Goal: Check status: Check status

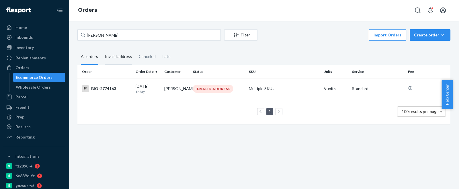
click at [117, 58] on div "Invalid address" at bounding box center [118, 57] width 27 height 16
click at [102, 49] on input "Invalid address" at bounding box center [102, 49] width 0 height 0
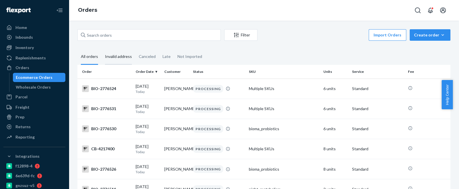
click at [113, 56] on div "Invalid address" at bounding box center [118, 57] width 27 height 16
click at [102, 49] on input "Invalid address" at bounding box center [102, 49] width 0 height 0
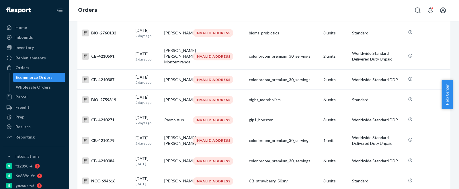
scroll to position [473, 0]
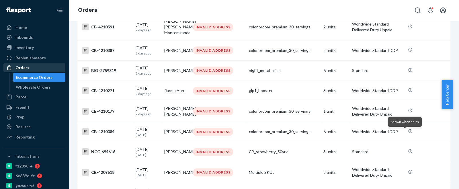
click at [24, 69] on div "Orders" at bounding box center [22, 68] width 14 height 6
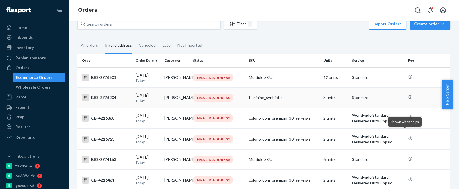
scroll to position [0, 0]
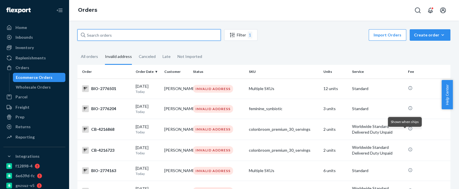
click at [96, 36] on input "text" at bounding box center [148, 34] width 143 height 11
paste input "2202435"
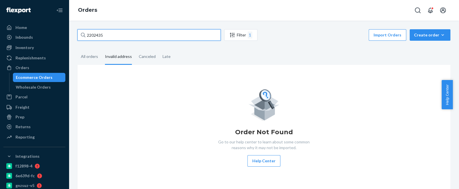
type input "2202435"
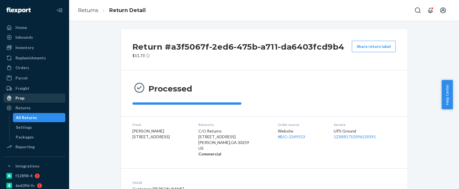
scroll to position [38, 0]
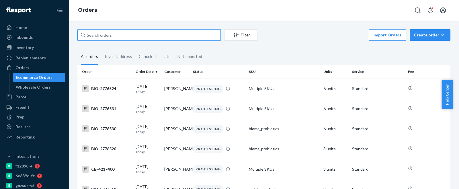
drag, startPoint x: 114, startPoint y: 32, endPoint x: 77, endPoint y: 42, distance: 38.5
paste input "2289259"
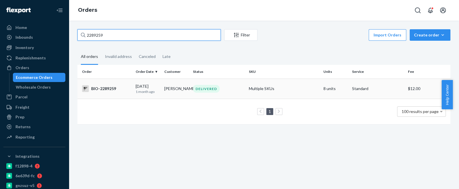
type input "2289259"
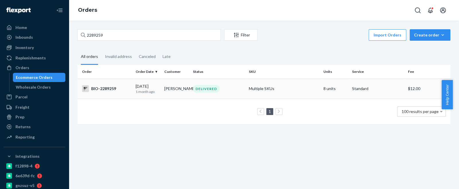
click at [102, 90] on div "BIO-2289259" at bounding box center [106, 88] width 49 height 7
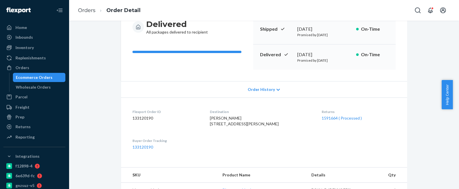
scroll to position [86, 0]
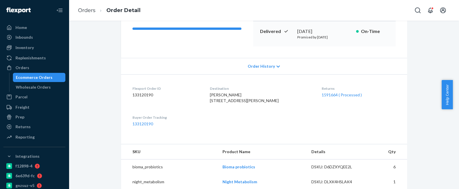
click at [329, 98] on div "Returns 1591664 ( Processed )" at bounding box center [359, 96] width 74 height 20
click at [335, 93] on link "1591664 ( Processed )" at bounding box center [342, 94] width 40 height 5
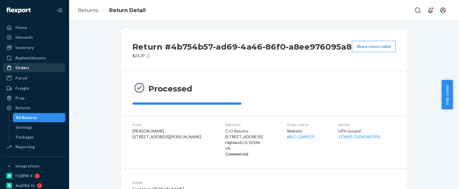
click at [23, 70] on div "Orders" at bounding box center [22, 68] width 14 height 6
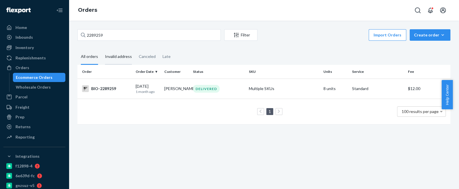
click at [127, 57] on div "Invalid address" at bounding box center [118, 57] width 27 height 16
click at [102, 49] on input "Invalid address" at bounding box center [102, 49] width 0 height 0
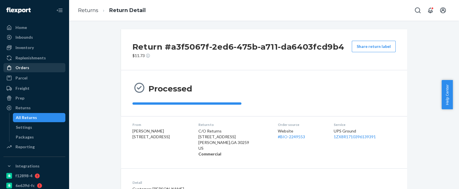
click at [24, 70] on div "Orders" at bounding box center [22, 68] width 14 height 6
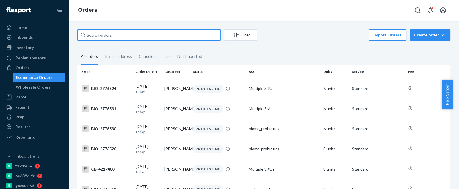
click at [89, 36] on input "text" at bounding box center [148, 34] width 143 height 11
paste input "2202435"
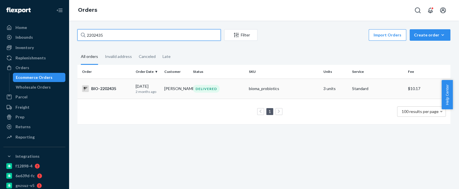
type input "2202435"
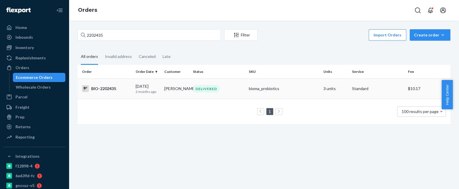
click at [104, 87] on div "BIO-2202435" at bounding box center [106, 88] width 49 height 7
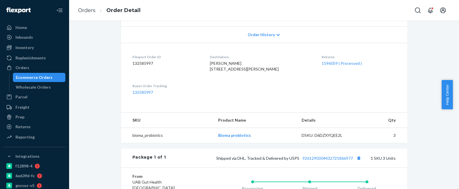
scroll to position [129, 0]
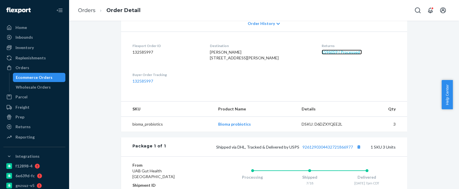
click at [322, 53] on link "1596059 ( Processed )" at bounding box center [342, 52] width 40 height 5
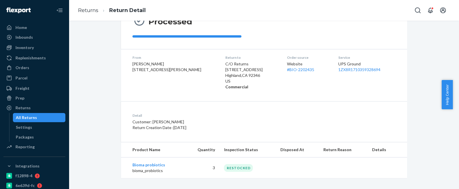
scroll to position [70, 0]
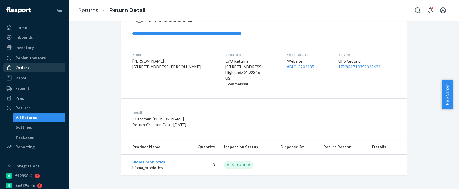
click at [26, 69] on div "Orders" at bounding box center [22, 68] width 14 height 6
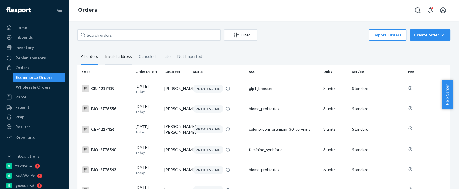
click at [119, 58] on div "Invalid address" at bounding box center [118, 57] width 27 height 16
click at [102, 49] on input "Invalid address" at bounding box center [102, 49] width 0 height 0
click at [119, 57] on div "Invalid address" at bounding box center [118, 57] width 27 height 16
click at [102, 49] on input "Invalid address" at bounding box center [102, 49] width 0 height 0
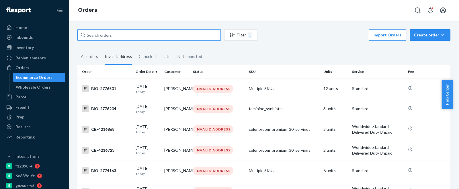
click at [92, 33] on input "text" at bounding box center [148, 34] width 143 height 11
paste input "2345766"
type input "2345766"
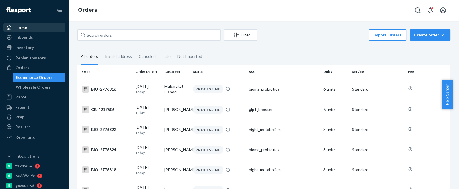
drag, startPoint x: 24, startPoint y: 28, endPoint x: 57, endPoint y: 32, distance: 33.2
click at [24, 28] on div "Home" at bounding box center [20, 28] width 11 height 6
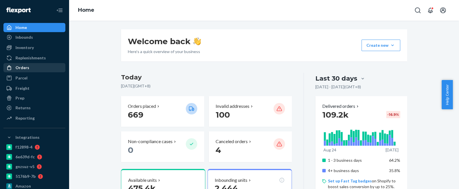
click at [28, 67] on div "Orders" at bounding box center [22, 68] width 14 height 6
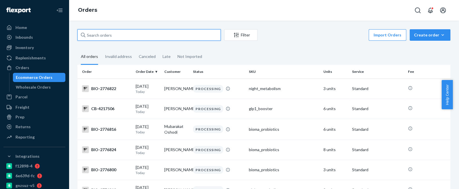
drag, startPoint x: 86, startPoint y: 40, endPoint x: 75, endPoint y: 42, distance: 11.3
paste input "2345766"
type input "2345766"
drag, startPoint x: 106, startPoint y: 37, endPoint x: 72, endPoint y: 42, distance: 34.5
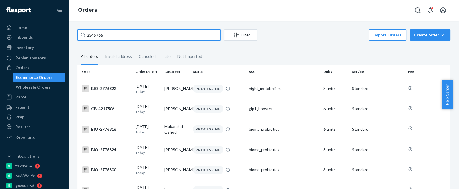
click at [72, 42] on div "2345766 Filter Import Orders Create order Ecommerce order Removal order All ord…" at bounding box center [264, 105] width 390 height 168
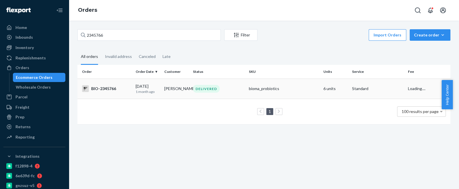
click at [109, 89] on div "BIO-2345766" at bounding box center [106, 88] width 49 height 7
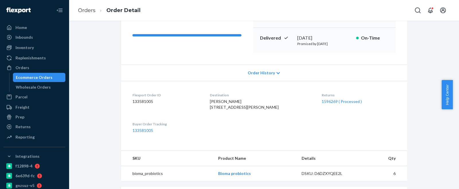
scroll to position [86, 0]
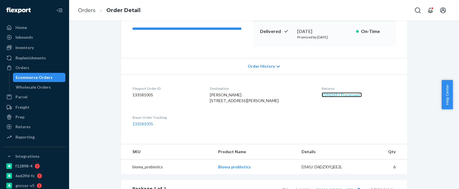
click at [330, 95] on link "1596269 ( Processed )" at bounding box center [342, 94] width 40 height 5
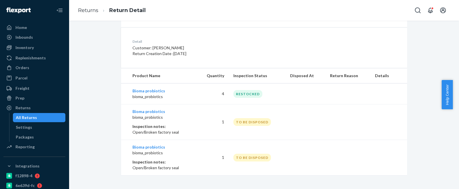
scroll to position [55, 0]
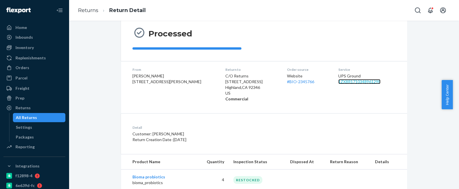
click at [356, 81] on link "1ZX8R1710348961298" at bounding box center [359, 81] width 42 height 5
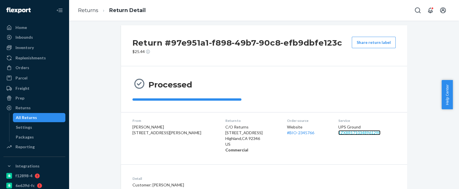
scroll to position [0, 0]
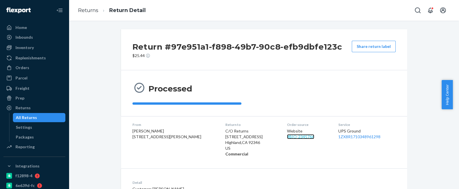
click at [297, 138] on link "# BIO-2345766" at bounding box center [300, 136] width 27 height 5
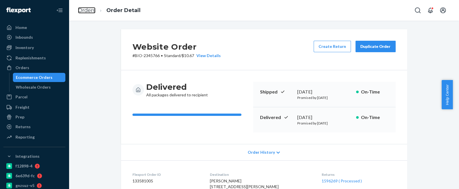
drag, startPoint x: 86, startPoint y: 10, endPoint x: 127, endPoint y: 24, distance: 43.5
click at [86, 10] on link "Orders" at bounding box center [86, 10] width 17 height 6
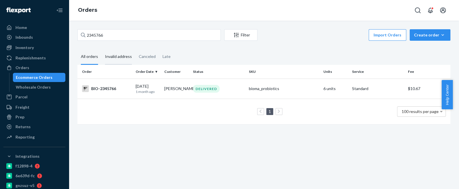
click at [122, 56] on div "Invalid address" at bounding box center [118, 57] width 27 height 16
click at [102, 49] on input "Invalid address" at bounding box center [102, 49] width 0 height 0
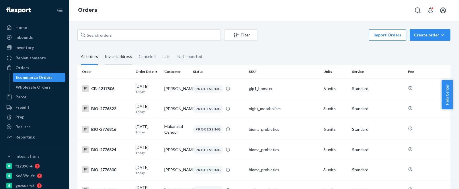
click at [121, 58] on div "Invalid address" at bounding box center [118, 57] width 27 height 16
click at [102, 49] on input "Invalid address" at bounding box center [102, 49] width 0 height 0
click at [112, 56] on div "Invalid address" at bounding box center [118, 57] width 27 height 16
click at [102, 49] on input "Invalid address" at bounding box center [102, 49] width 0 height 0
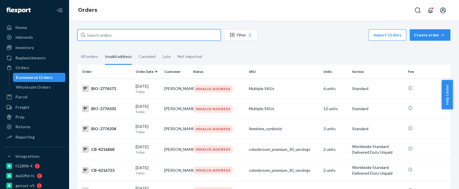
drag, startPoint x: 113, startPoint y: 36, endPoint x: 79, endPoint y: 42, distance: 34.7
click at [79, 42] on div "Filter 1 Import Orders Create order Ecommerce order Removal order" at bounding box center [263, 35] width 373 height 13
paste input "2666908"
type input "2666908"
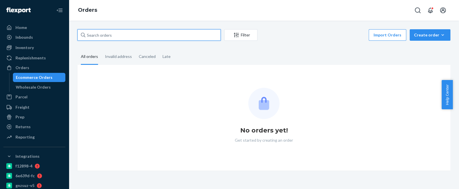
click at [89, 35] on input "text" at bounding box center [148, 34] width 143 height 11
paste input "2666908"
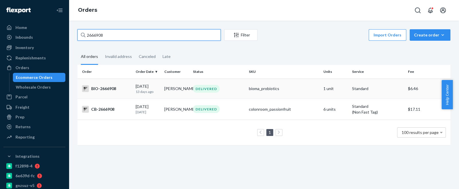
type input "2666908"
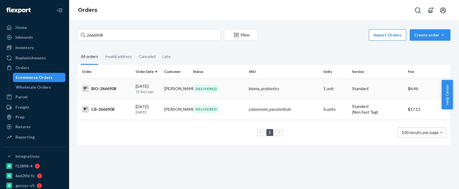
click at [103, 90] on div "BIO-2666908" at bounding box center [106, 88] width 49 height 7
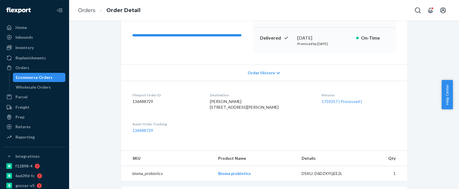
scroll to position [86, 0]
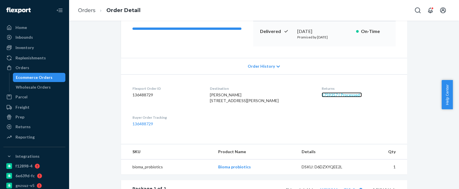
click at [327, 96] on link "1759357 ( Processed )" at bounding box center [342, 94] width 40 height 5
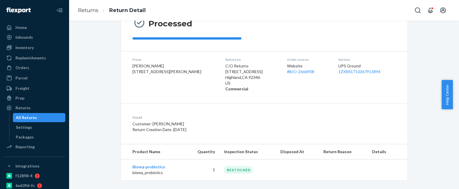
scroll to position [70, 0]
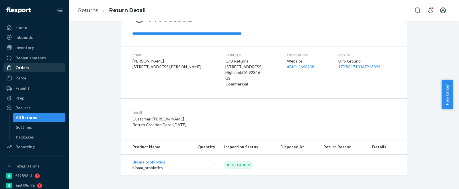
drag, startPoint x: 25, startPoint y: 71, endPoint x: 31, endPoint y: 72, distance: 6.1
click at [26, 71] on div "Orders" at bounding box center [34, 68] width 61 height 8
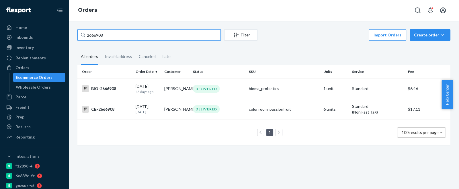
drag, startPoint x: 110, startPoint y: 33, endPoint x: 66, endPoint y: 46, distance: 46.7
click at [66, 46] on div "Home Inbounds Shipping Plans Problems Inventory Products Branded Packaging Repl…" at bounding box center [229, 94] width 459 height 189
paste input "57147"
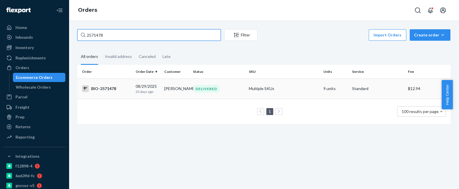
type input "2571478"
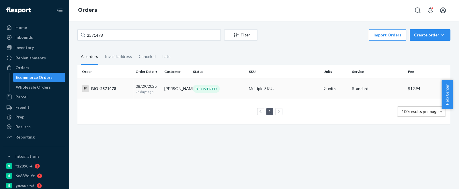
click at [106, 90] on div "BIO-2571478" at bounding box center [106, 88] width 49 height 7
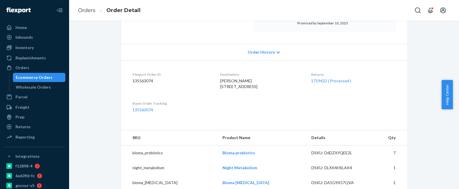
scroll to position [129, 0]
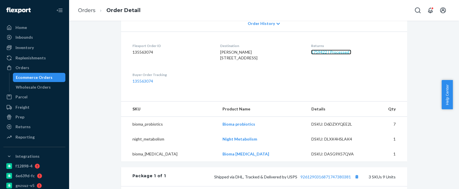
drag, startPoint x: 333, startPoint y: 52, endPoint x: 334, endPoint y: 74, distance: 22.1
click at [333, 52] on link "1759422 ( Processed )" at bounding box center [331, 52] width 40 height 5
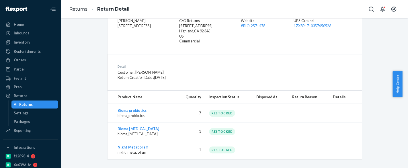
scroll to position [111, 0]
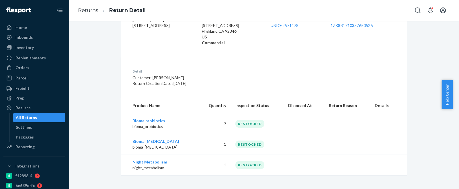
click at [364, 10] on div "Returns Return Detail" at bounding box center [264, 10] width 390 height 21
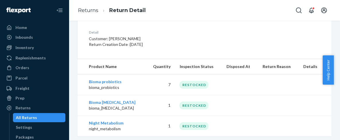
scroll to position [172, 0]
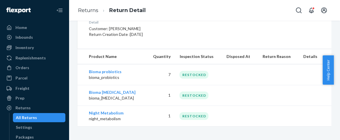
click at [168, 8] on div "Returns Return Detail" at bounding box center [204, 10] width 271 height 21
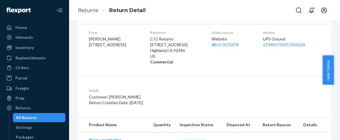
scroll to position [96, 0]
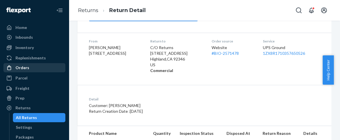
click at [30, 67] on div "Orders" at bounding box center [34, 68] width 61 height 8
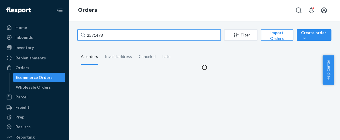
drag, startPoint x: 110, startPoint y: 37, endPoint x: 63, endPoint y: 40, distance: 47.2
click at [63, 40] on div "Home Inbounds Shipping Plans Problems Inventory Products Branded Packaging Repl…" at bounding box center [170, 70] width 340 height 140
paste input "653833"
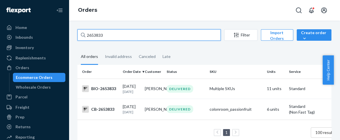
type input "2653833"
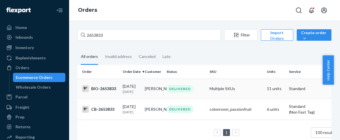
click at [100, 89] on div "BIO-2653833" at bounding box center [100, 88] width 36 height 7
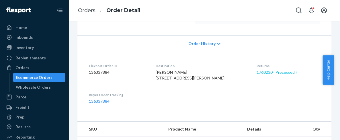
scroll to position [127, 0]
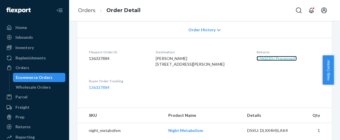
click at [273, 61] on link "1760230 ( Processed )" at bounding box center [277, 58] width 40 height 5
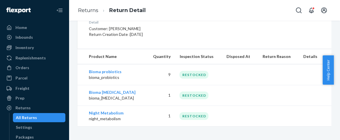
scroll to position [109, 0]
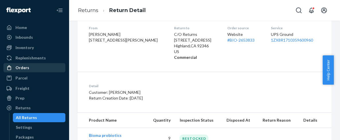
click at [28, 69] on div "Orders" at bounding box center [22, 68] width 14 height 6
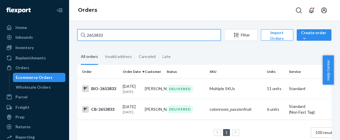
drag, startPoint x: 110, startPoint y: 35, endPoint x: 76, endPoint y: 38, distance: 34.3
click at [76, 38] on div "2653833 Filter Import Orders Create order Ecommerce order Removal order All ord…" at bounding box center [204, 90] width 263 height 122
paste input "587029"
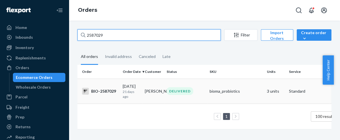
type input "2587029"
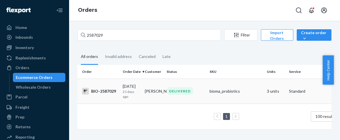
click at [103, 91] on div "BIO-2587029" at bounding box center [100, 91] width 36 height 7
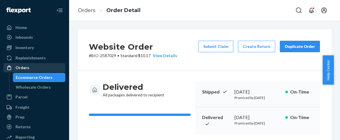
drag, startPoint x: 24, startPoint y: 68, endPoint x: 35, endPoint y: 63, distance: 12.4
click at [24, 68] on div "Orders" at bounding box center [22, 68] width 14 height 6
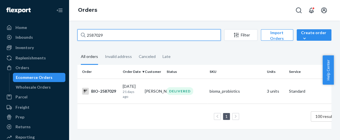
drag, startPoint x: 109, startPoint y: 36, endPoint x: 66, endPoint y: 38, distance: 42.5
click at [66, 38] on div "Home Inbounds Shipping Plans Problems Inventory Products Branded Packaging Repl…" at bounding box center [170, 70] width 340 height 140
paste input "69758"
type input "2569758"
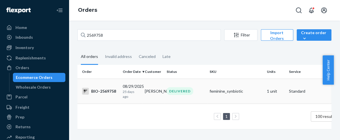
click at [102, 91] on div "BIO-2569758" at bounding box center [100, 91] width 36 height 7
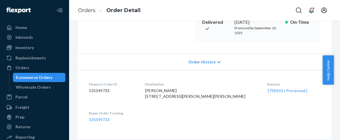
scroll to position [127, 0]
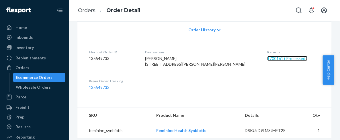
drag, startPoint x: 264, startPoint y: 58, endPoint x: 264, endPoint y: 69, distance: 11.2
click at [267, 58] on link "1700161 ( Processed )" at bounding box center [287, 58] width 40 height 5
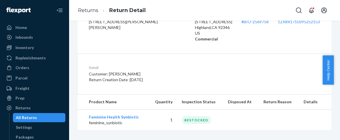
scroll to position [95, 0]
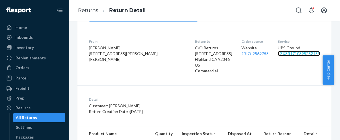
click at [284, 54] on link "1ZX8R1710395252153" at bounding box center [299, 53] width 42 height 5
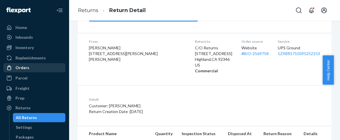
click at [20, 68] on div "Orders" at bounding box center [22, 68] width 14 height 6
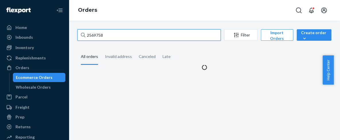
drag, startPoint x: 111, startPoint y: 34, endPoint x: 67, endPoint y: 38, distance: 44.9
click at [67, 38] on div "Home Inbounds Shipping Plans Problems Inventory Products Branded Packaging Repl…" at bounding box center [170, 70] width 340 height 140
paste input "405983"
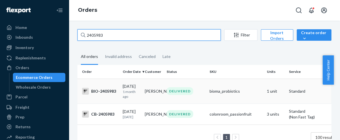
type input "2405983"
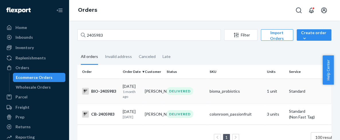
click at [109, 90] on div "BIO-2405983" at bounding box center [100, 91] width 36 height 7
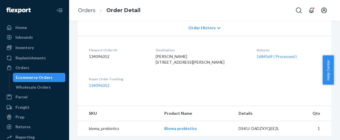
scroll to position [127, 0]
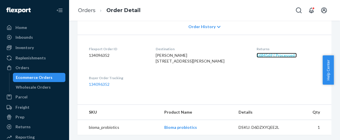
click at [265, 54] on link "1684569 ( Processed )" at bounding box center [277, 55] width 40 height 5
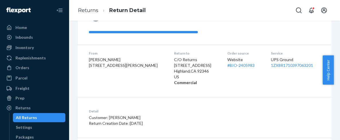
scroll to position [67, 0]
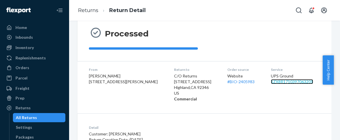
click at [272, 83] on link "1ZX8R1710397063201" at bounding box center [292, 81] width 42 height 5
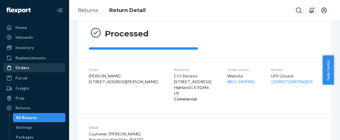
click at [22, 67] on div "Orders" at bounding box center [22, 68] width 14 height 6
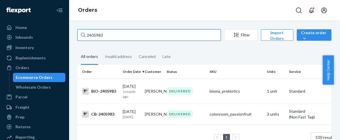
drag, startPoint x: 107, startPoint y: 36, endPoint x: 73, endPoint y: 41, distance: 33.7
click at [73, 41] on div "2405983 Filter Import Orders Create order Ecommerce order Removal order All ord…" at bounding box center [204, 92] width 263 height 126
paste input "607960"
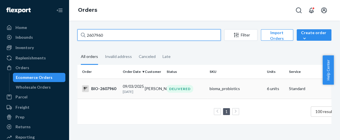
type input "2607960"
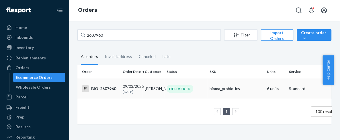
click at [111, 91] on div "BIO-2607960" at bounding box center [100, 88] width 36 height 7
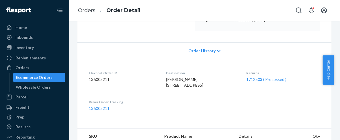
scroll to position [127, 0]
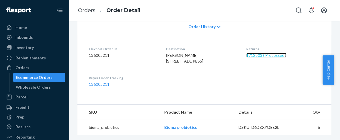
drag, startPoint x: 267, startPoint y: 63, endPoint x: 269, endPoint y: 67, distance: 4.4
click at [267, 58] on link "1712503 ( Processed )" at bounding box center [266, 55] width 40 height 5
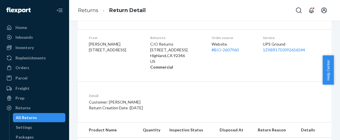
scroll to position [67, 0]
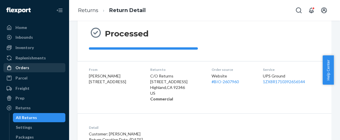
click at [25, 66] on div "Orders" at bounding box center [22, 68] width 14 height 6
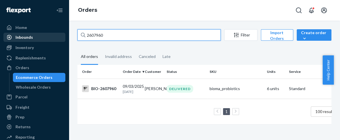
drag, startPoint x: 107, startPoint y: 35, endPoint x: 56, endPoint y: 36, distance: 51.1
click at [56, 36] on div "Home Inbounds Shipping Plans Problems Inventory Products Branded Packaging Repl…" at bounding box center [170, 70] width 340 height 140
paste input "535602"
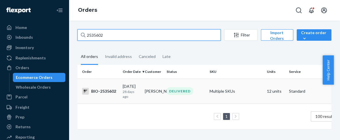
type input "2535602"
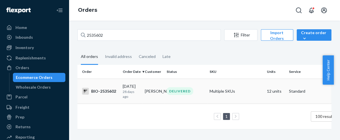
click at [104, 91] on div "BIO-2535602" at bounding box center [100, 91] width 36 height 7
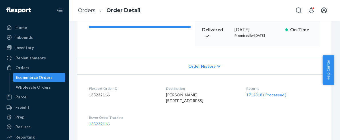
scroll to position [127, 0]
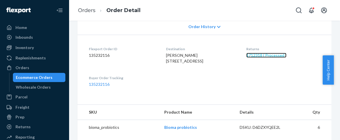
click at [264, 58] on link "1712318 ( Processed )" at bounding box center [266, 55] width 40 height 5
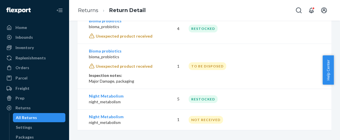
scroll to position [227, 0]
